Goal: Transaction & Acquisition: Purchase product/service

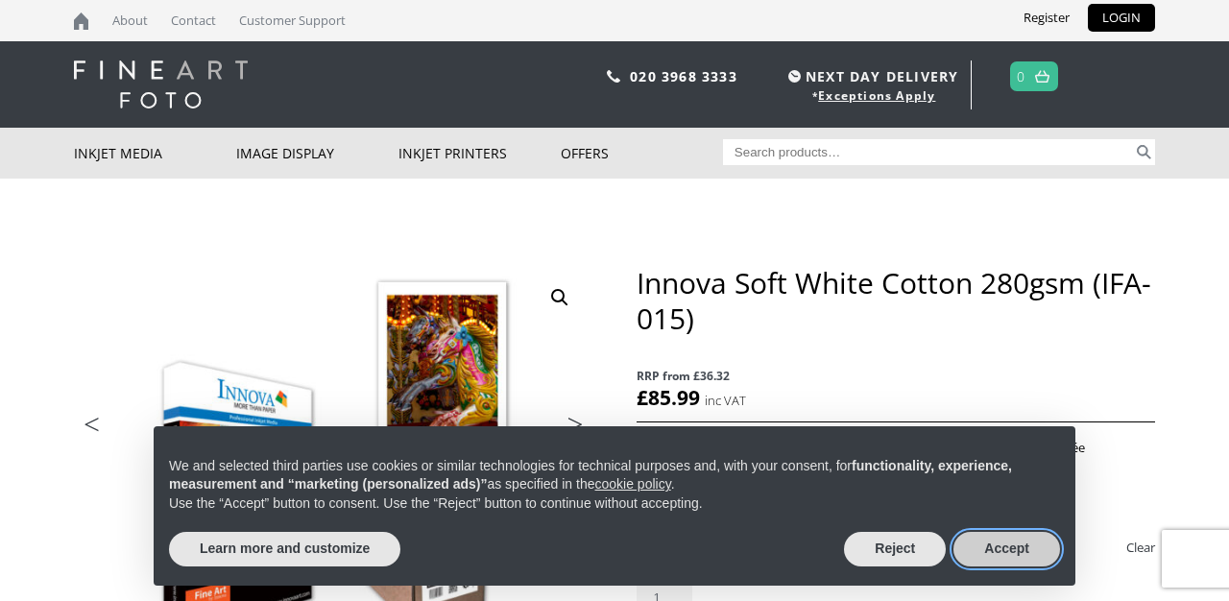
click at [987, 548] on button "Accept" at bounding box center [1007, 549] width 107 height 35
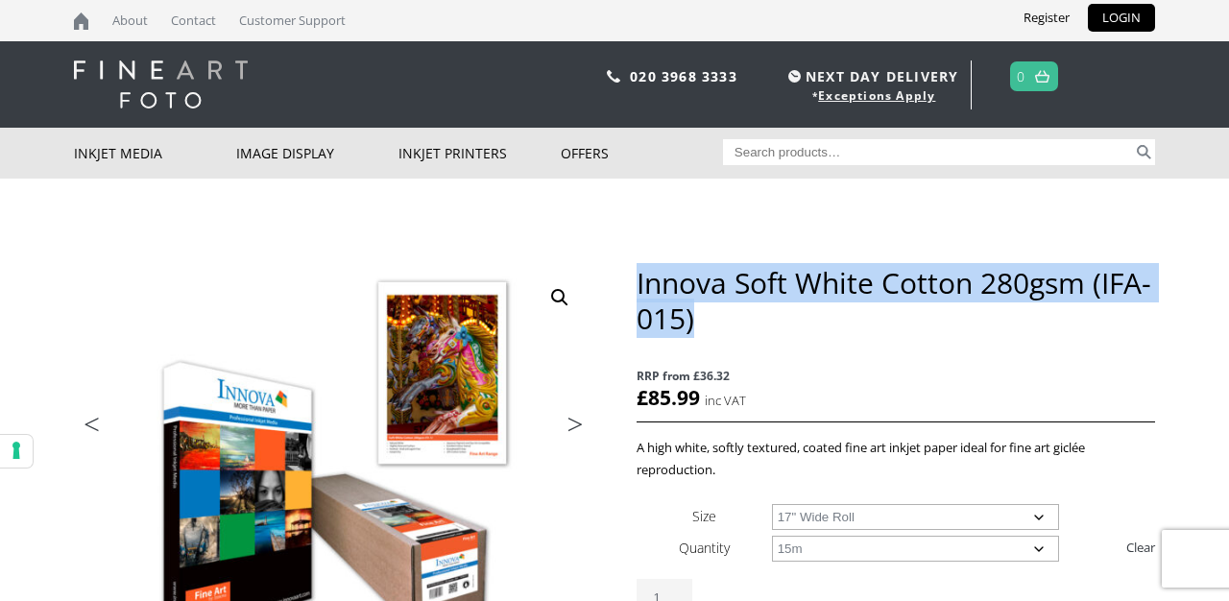
drag, startPoint x: 639, startPoint y: 279, endPoint x: 694, endPoint y: 316, distance: 66.6
click at [694, 316] on h1 "Innova Soft White Cotton 280gsm (IFA-015)" at bounding box center [896, 300] width 519 height 71
copy h1 "Innova Soft White Cotton 280gsm (IFA-015)"
click at [1109, 20] on link "LOGIN" at bounding box center [1121, 18] width 67 height 28
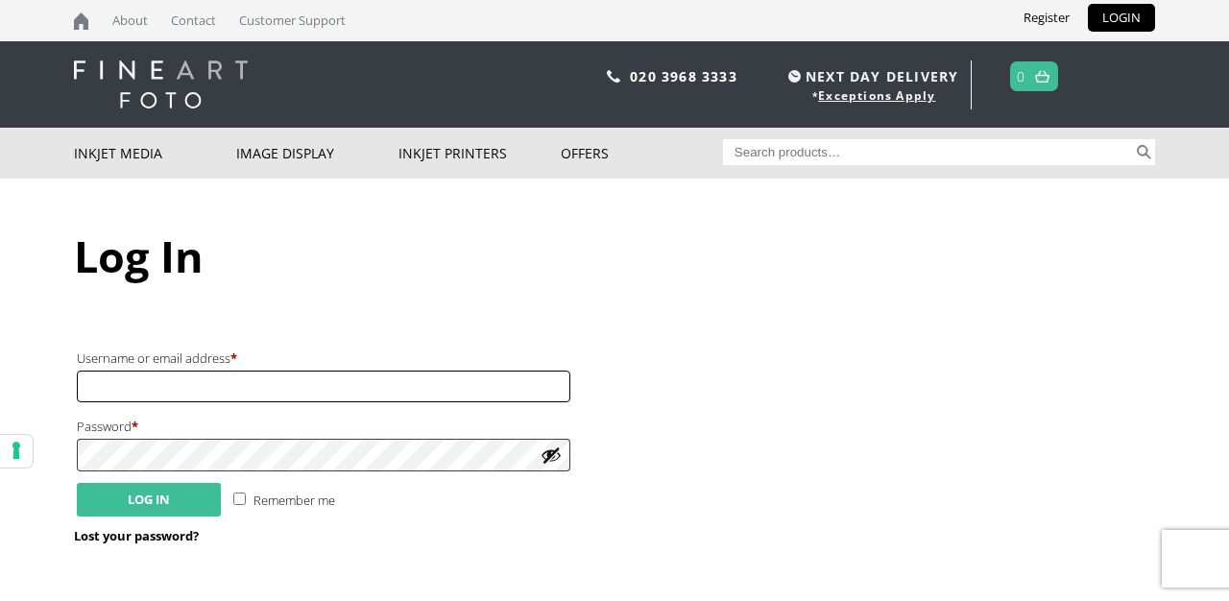
type input "hello@smithsonprints.com"
click at [156, 495] on button "Log in" at bounding box center [149, 500] width 144 height 34
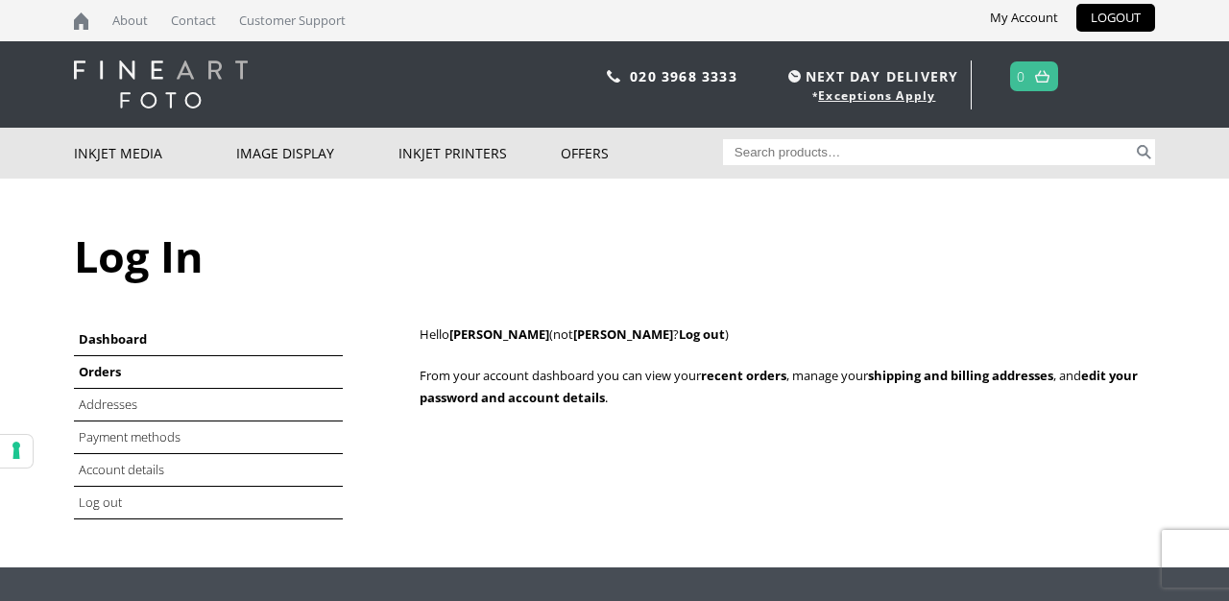
click at [109, 374] on link "Orders" at bounding box center [100, 371] width 42 height 17
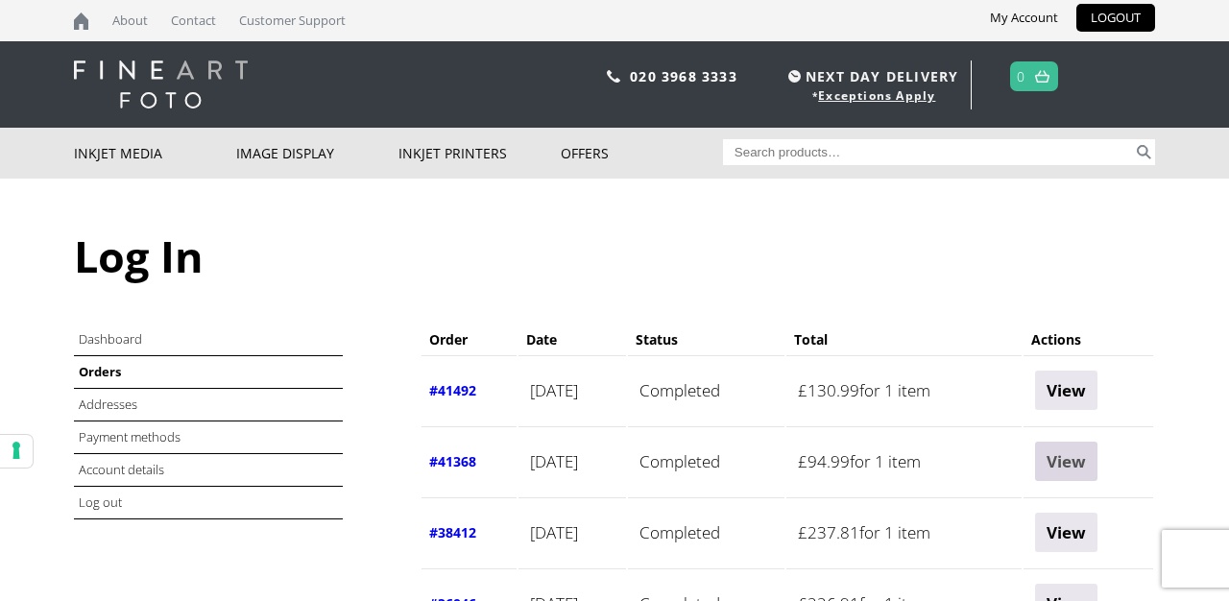
click at [1070, 460] on link "View" at bounding box center [1066, 461] width 62 height 39
click at [1075, 395] on link "View" at bounding box center [1066, 390] width 62 height 39
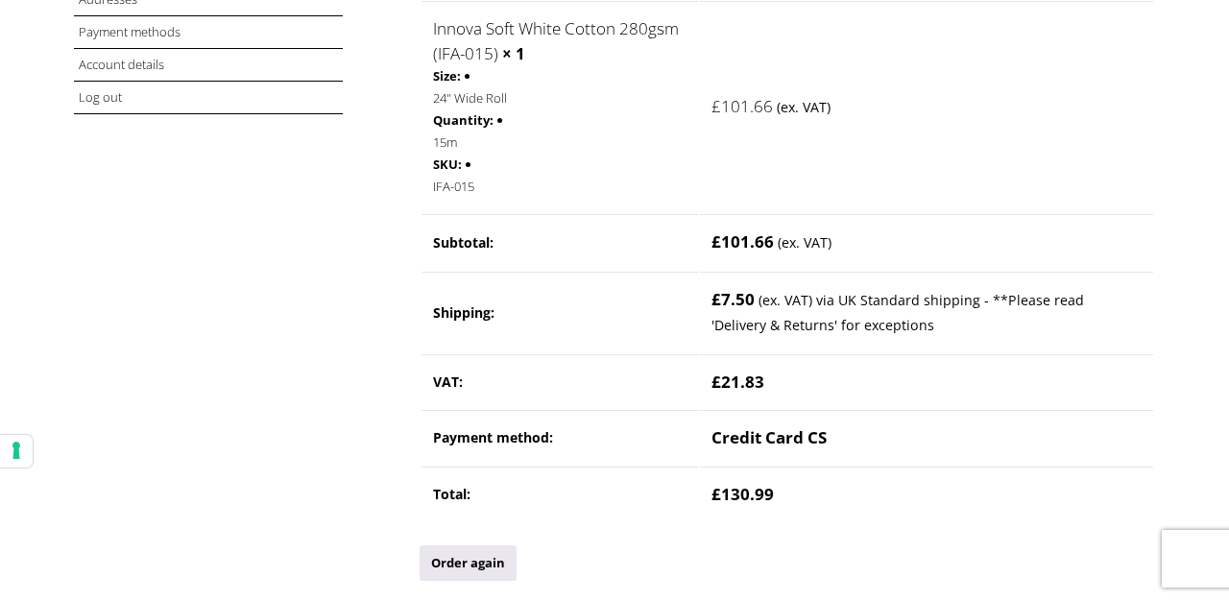
scroll to position [409, 0]
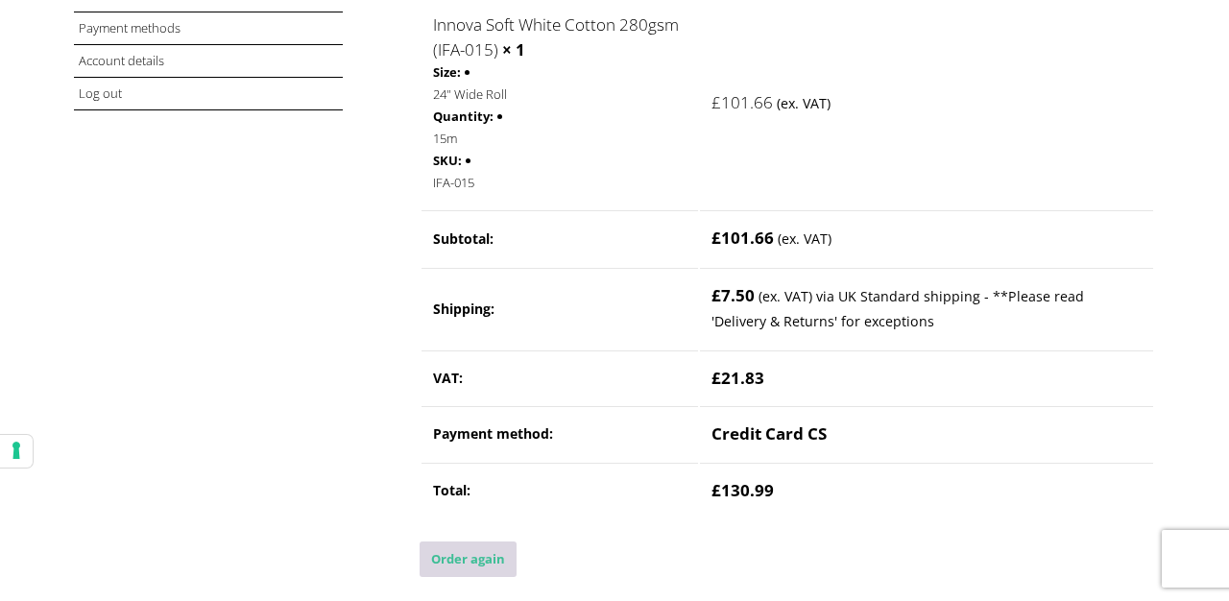
click at [460, 564] on link "Order again" at bounding box center [468, 560] width 97 height 36
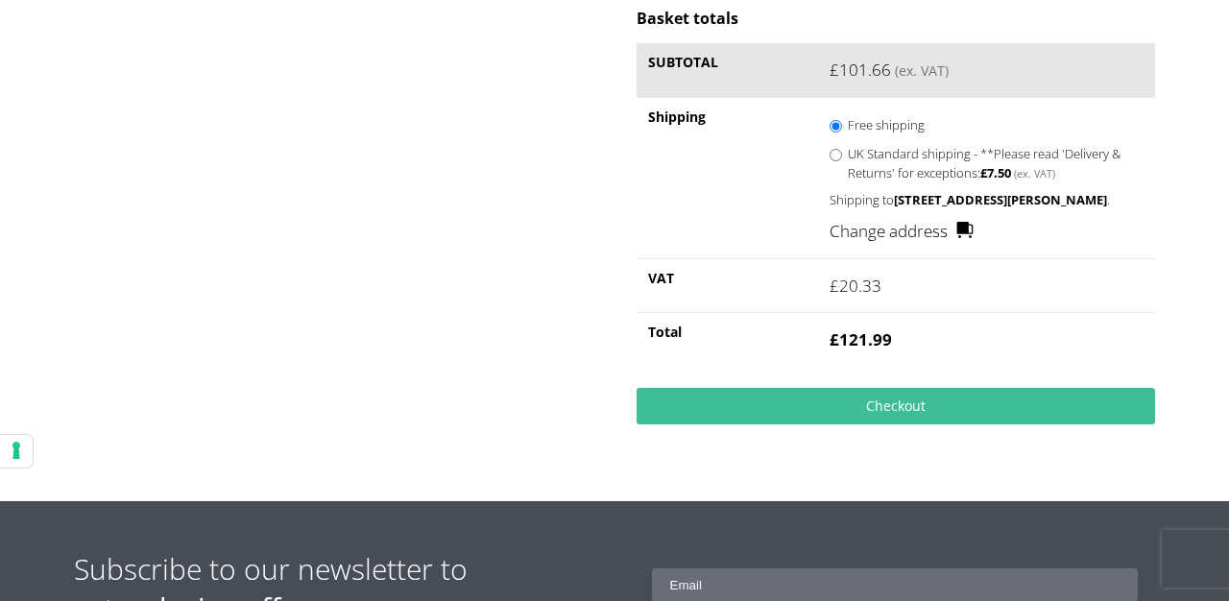
scroll to position [623, 0]
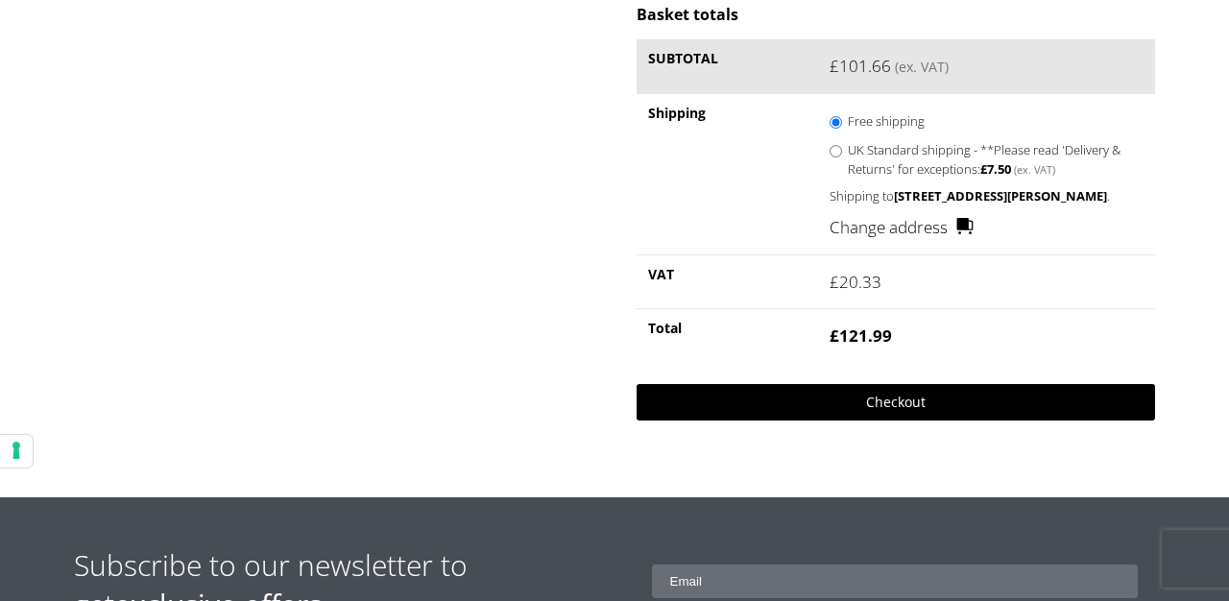
click at [656, 421] on link "Checkout" at bounding box center [896, 402] width 519 height 36
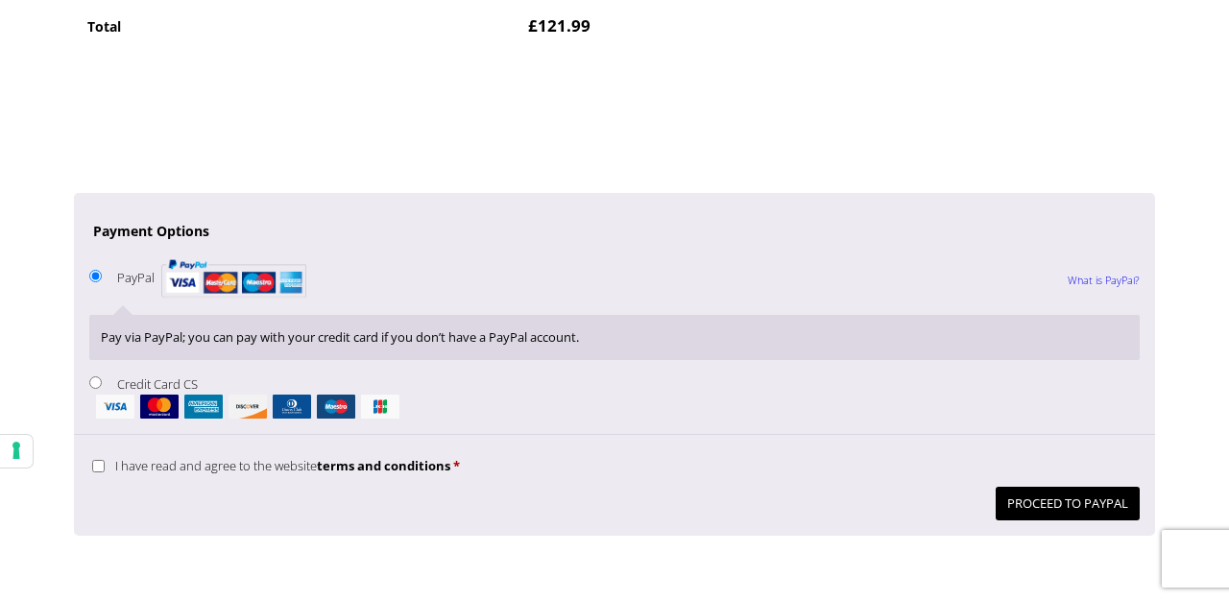
scroll to position [1512, 0]
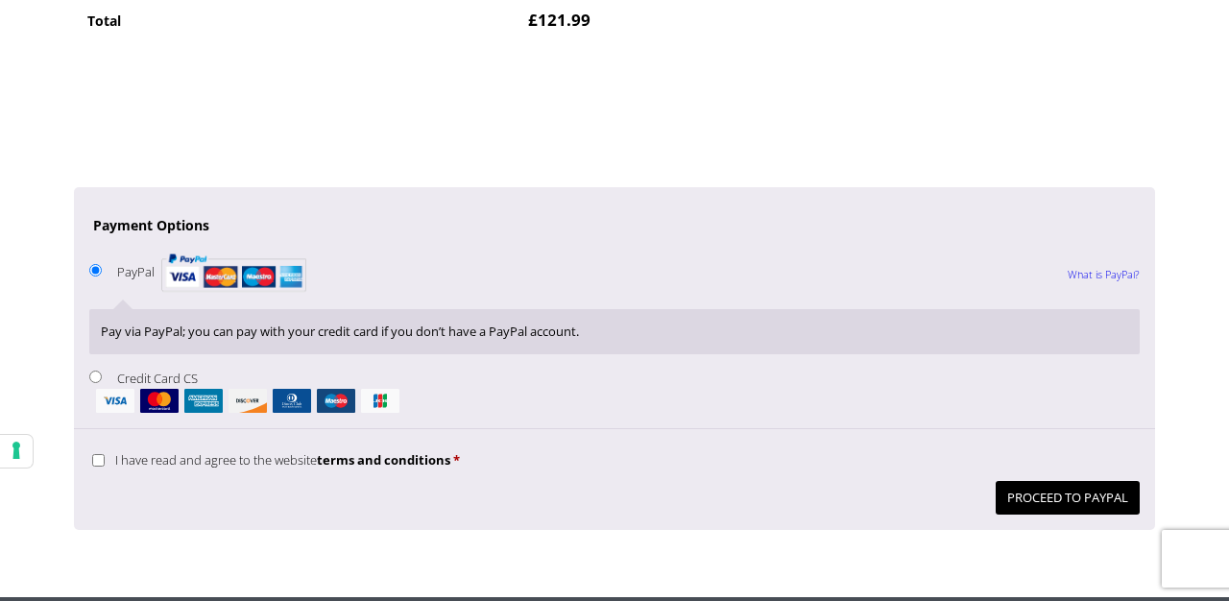
click at [98, 377] on input "Credit Card CS" at bounding box center [95, 377] width 12 height 12
radio input "true"
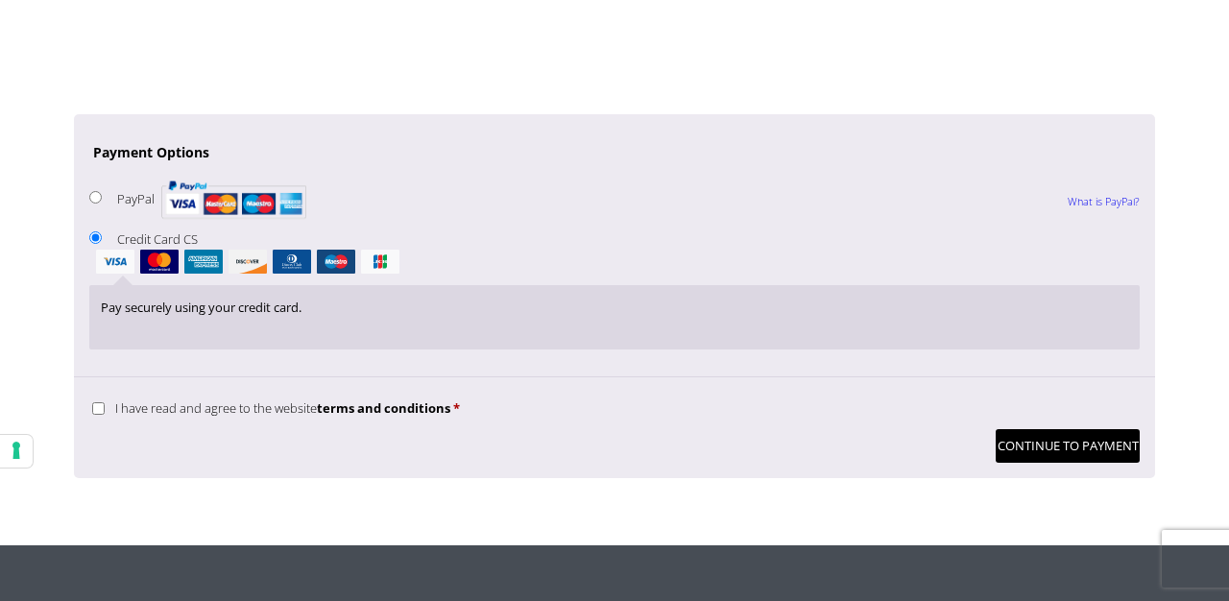
scroll to position [1608, 0]
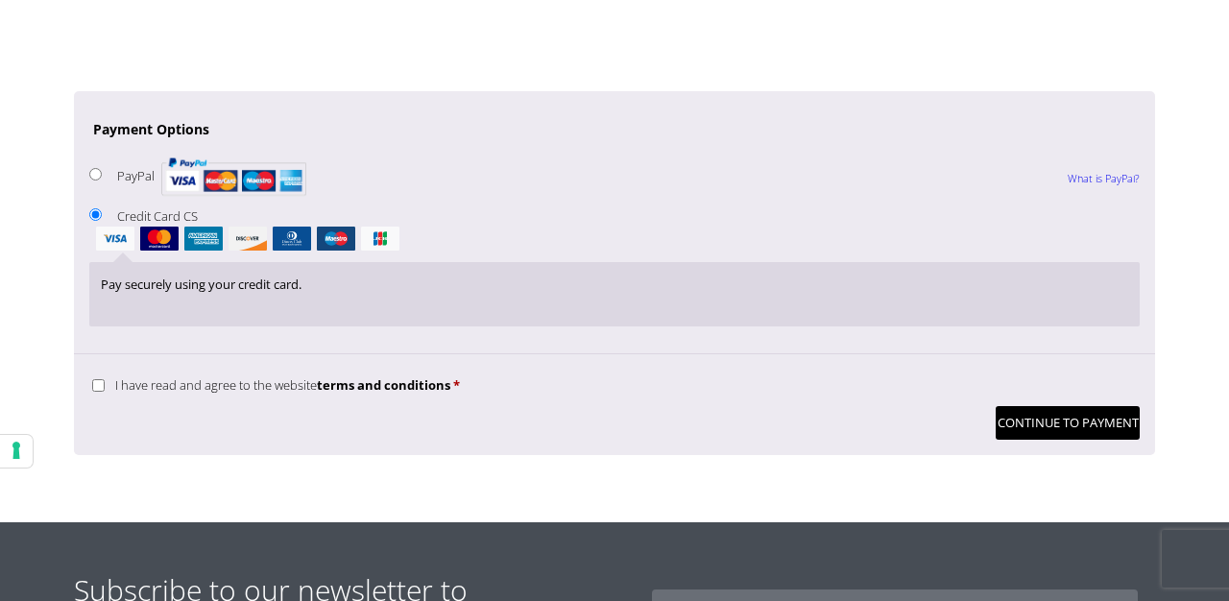
click at [96, 387] on input "I have read and agree to the website terms and conditions *" at bounding box center [98, 385] width 12 height 12
checkbox input "true"
click at [1064, 424] on button "Continue to Payment" at bounding box center [1068, 423] width 144 height 34
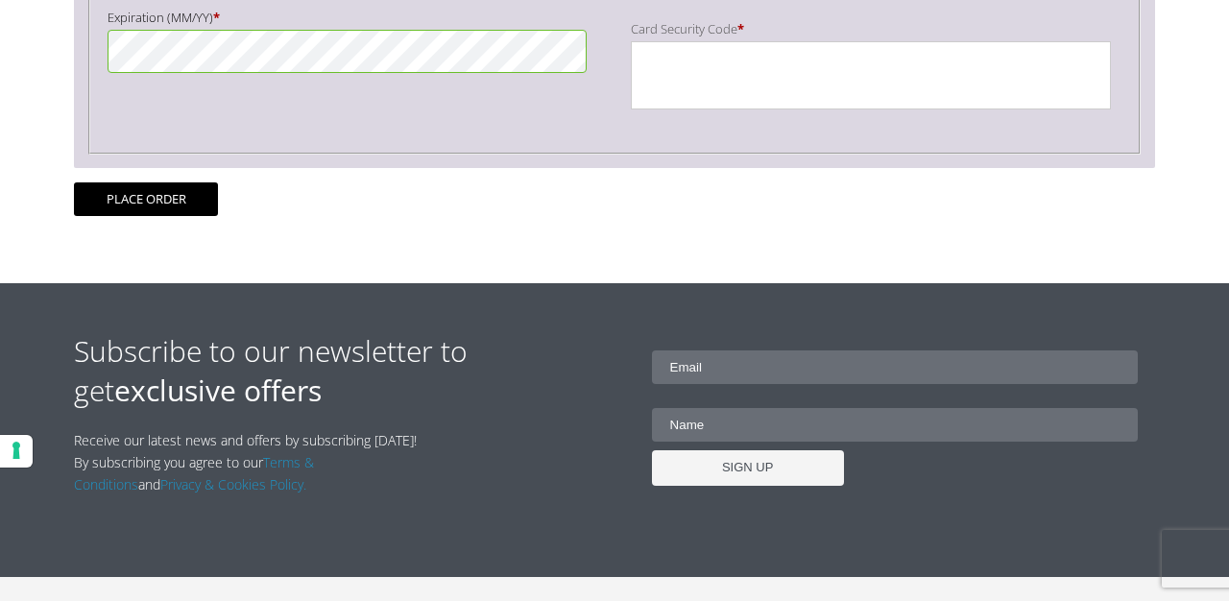
scroll to position [737, 0]
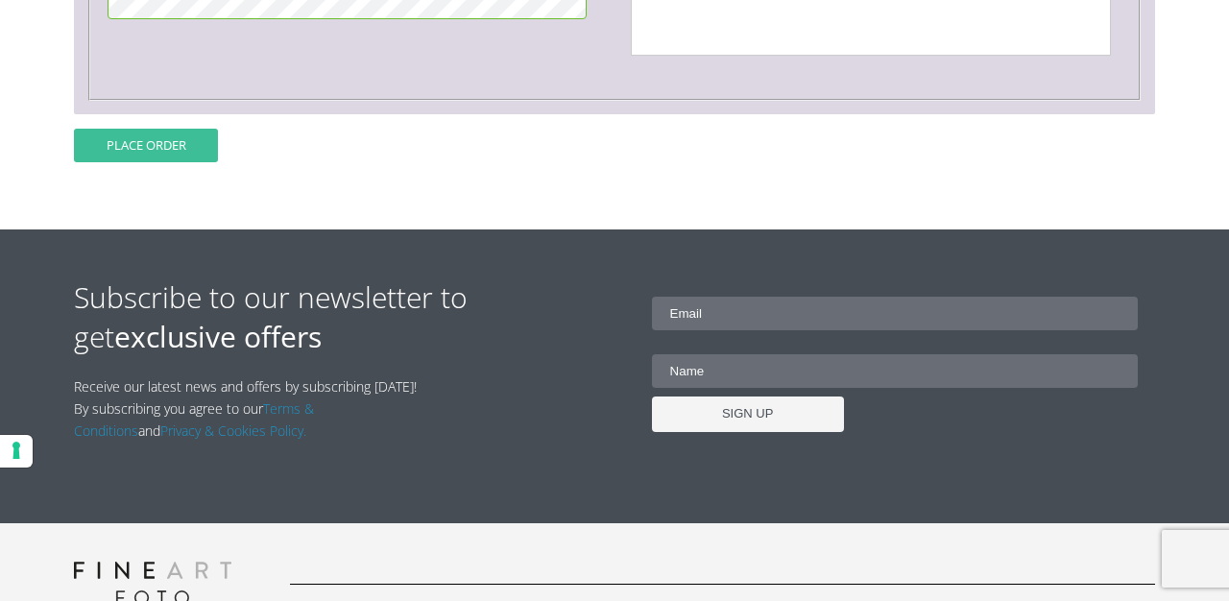
click at [163, 139] on button "Place order" at bounding box center [146, 146] width 144 height 34
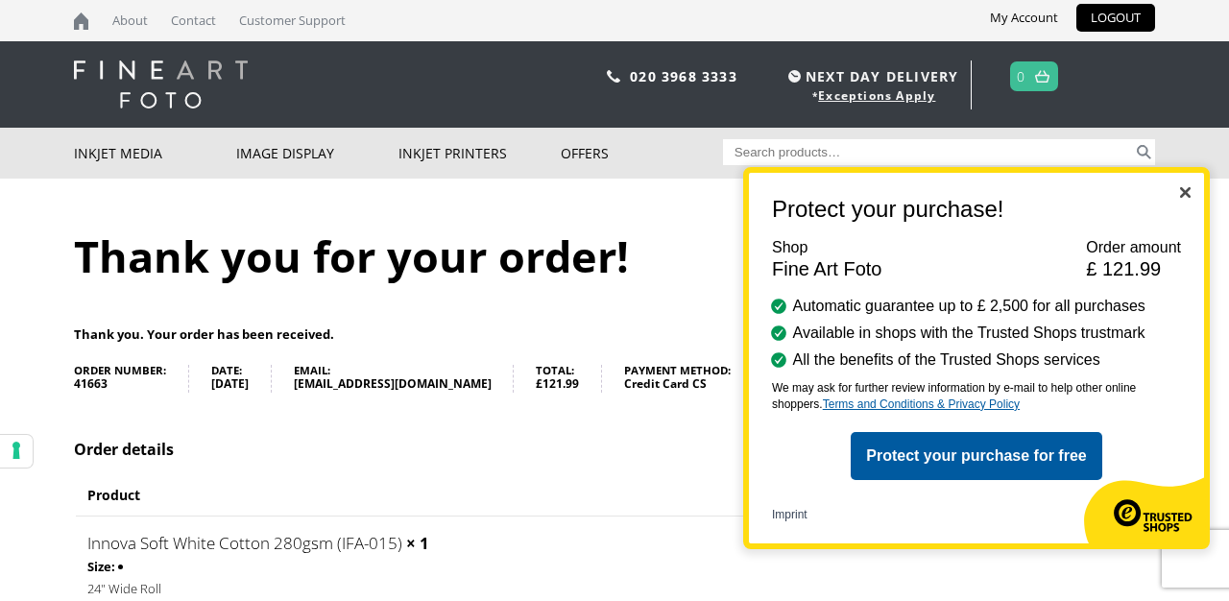
click at [1185, 187] on button "Close" at bounding box center [1185, 194] width 11 height 16
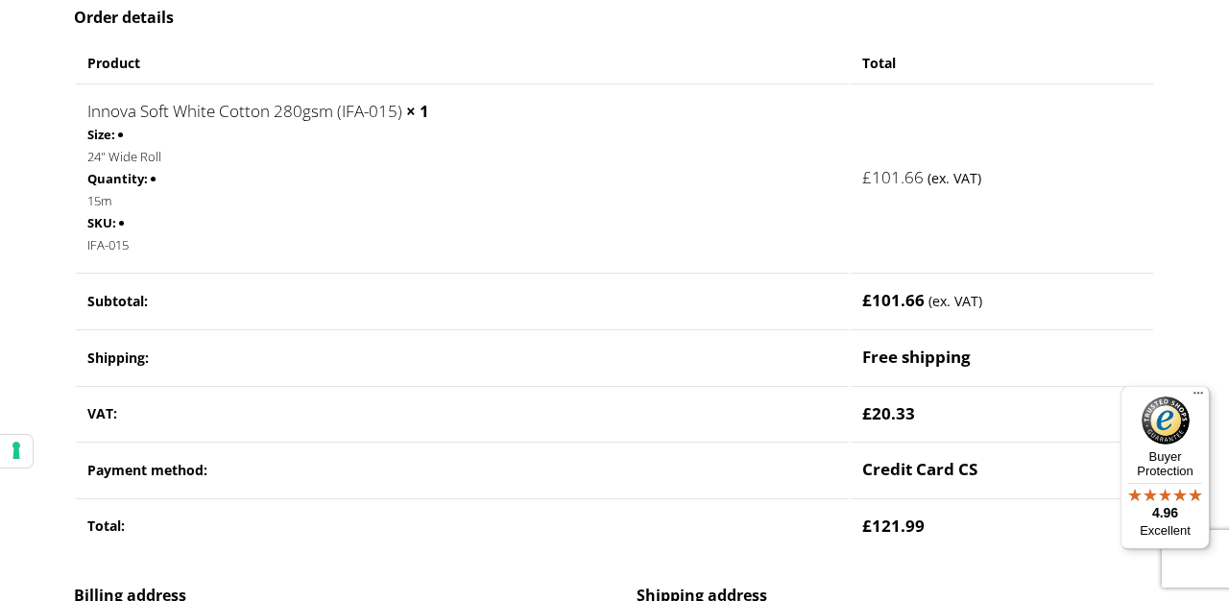
scroll to position [428, 0]
